Goal: Information Seeking & Learning: Learn about a topic

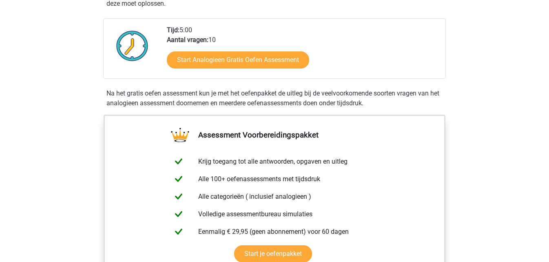
scroll to position [174, 0]
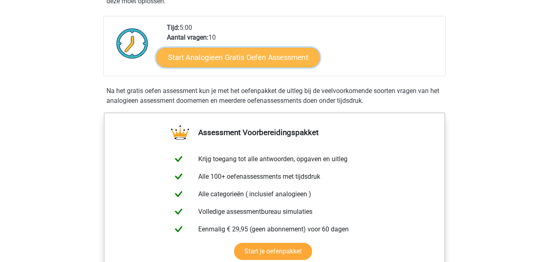
click at [279, 59] on link "Start Analogieen Gratis Oefen Assessment" at bounding box center [238, 57] width 164 height 20
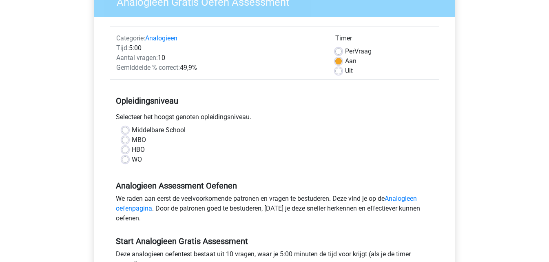
scroll to position [81, 0]
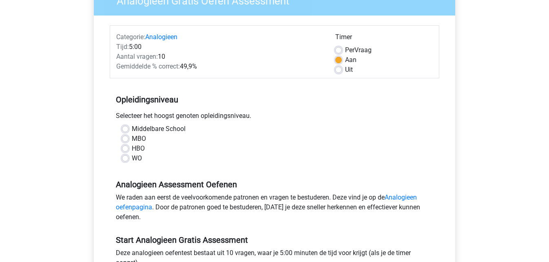
click at [132, 126] on label "Middelbare School" at bounding box center [159, 129] width 54 height 10
click at [124, 126] on input "Middelbare School" at bounding box center [125, 128] width 7 height 8
radio input "true"
click at [132, 147] on label "HBO" at bounding box center [138, 149] width 13 height 10
click at [128, 147] on input "HBO" at bounding box center [125, 148] width 7 height 8
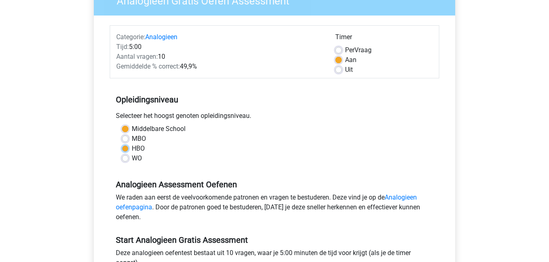
radio input "true"
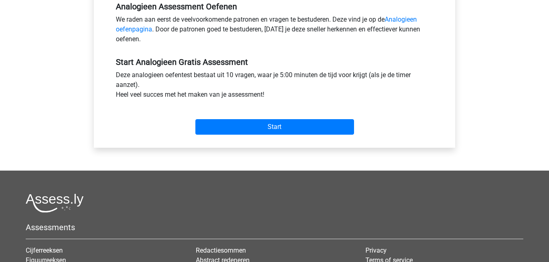
scroll to position [257, 0]
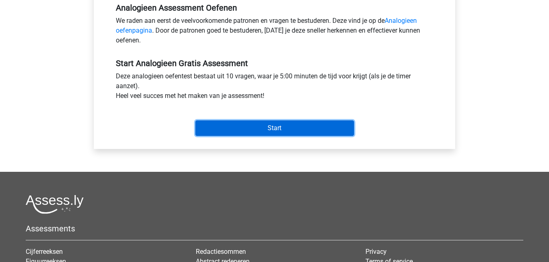
click at [255, 126] on input "Start" at bounding box center [274, 127] width 159 height 15
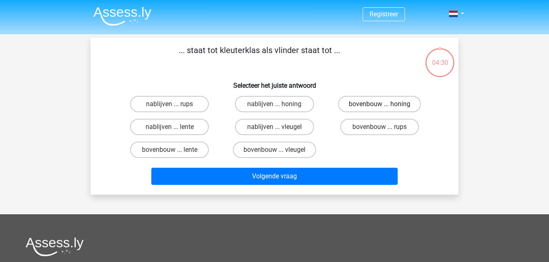
click at [358, 107] on label "bovenbouw ... honing" at bounding box center [379, 104] width 83 height 16
click at [379, 107] on input "bovenbouw ... honing" at bounding box center [381, 106] width 5 height 5
radio input "true"
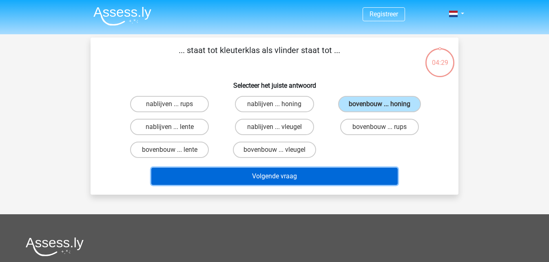
click at [313, 177] on button "Volgende vraag" at bounding box center [274, 176] width 247 height 17
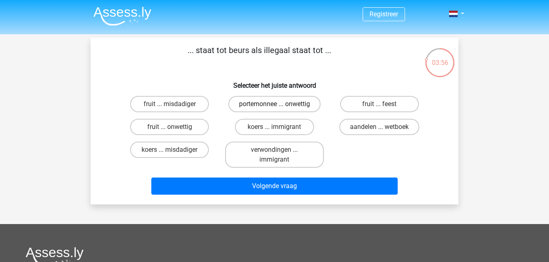
click at [296, 105] on label "portemonnee ... onwettig" at bounding box center [274, 104] width 92 height 16
click at [280, 105] on input "portemonnee ... onwettig" at bounding box center [276, 106] width 5 height 5
radio input "true"
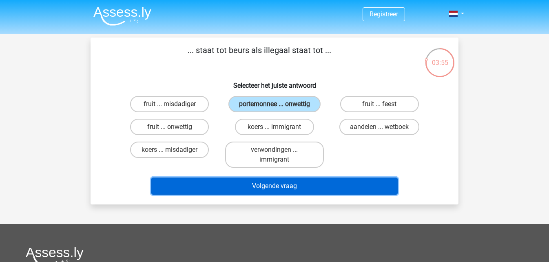
click at [348, 189] on button "Volgende vraag" at bounding box center [274, 185] width 247 height 17
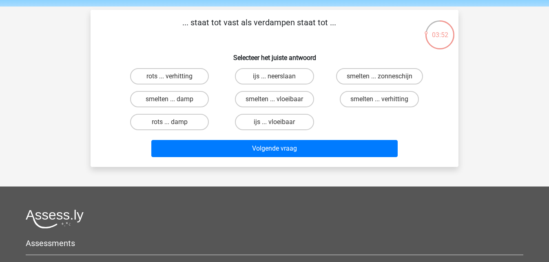
scroll to position [27, 0]
